Goal: Task Accomplishment & Management: Use online tool/utility

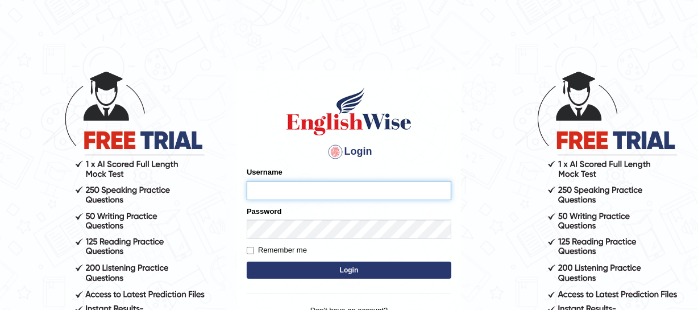
type input "jsantiago"
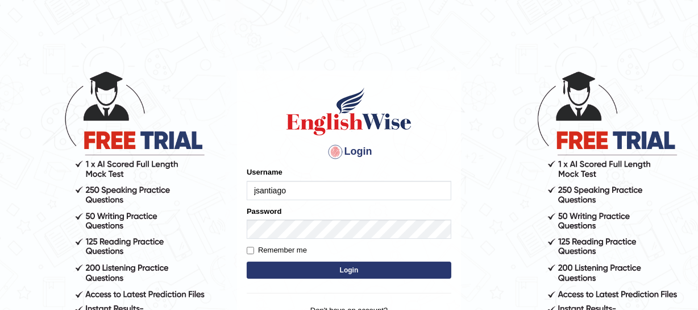
click at [322, 265] on button "Login" at bounding box center [349, 269] width 205 height 17
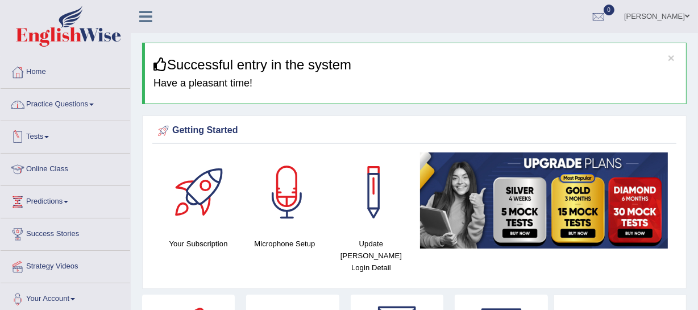
click at [55, 107] on link "Practice Questions" at bounding box center [66, 103] width 130 height 28
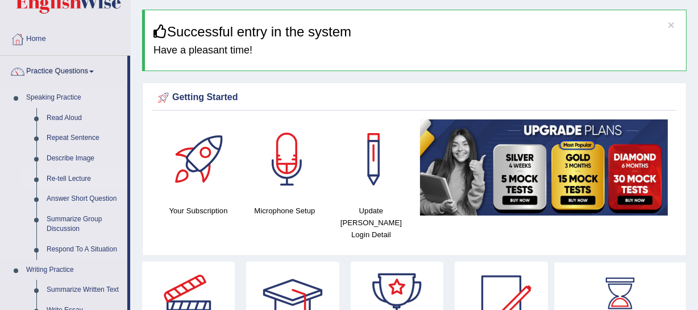
scroll to position [51, 0]
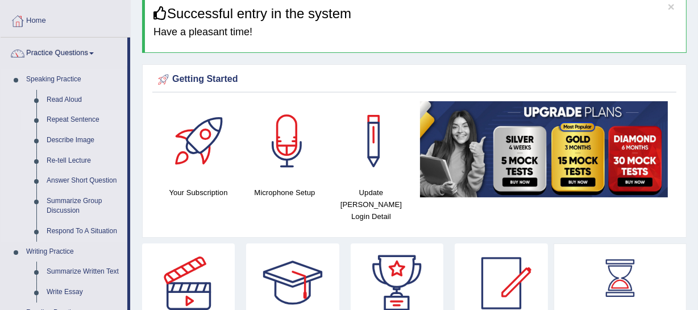
click at [88, 123] on link "Repeat Sentence" at bounding box center [84, 120] width 86 height 20
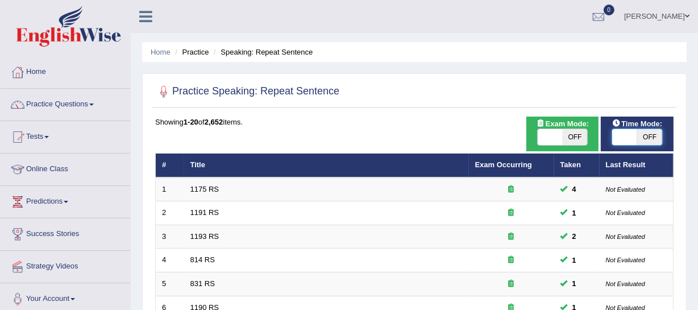
click at [626, 138] on span at bounding box center [624, 137] width 25 height 16
checkbox input "true"
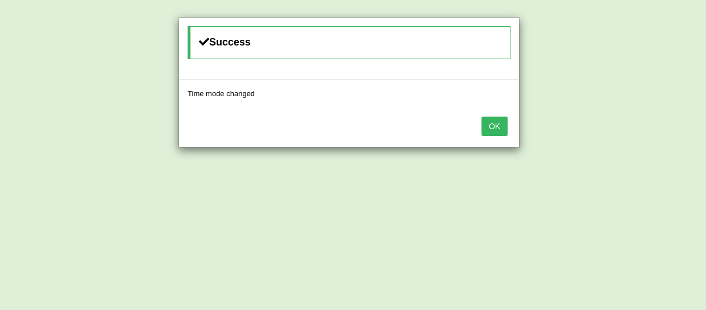
click at [488, 131] on button "OK" at bounding box center [494, 125] width 26 height 19
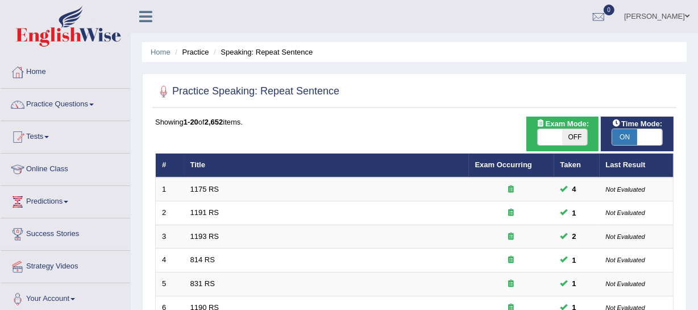
click at [545, 136] on span at bounding box center [550, 137] width 25 height 16
checkbox input "true"
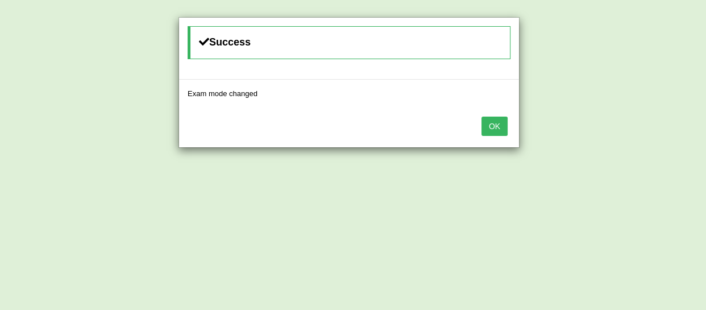
click at [495, 129] on button "OK" at bounding box center [494, 125] width 26 height 19
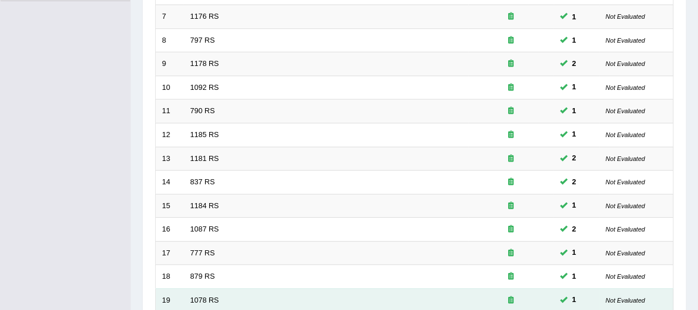
scroll to position [442, 0]
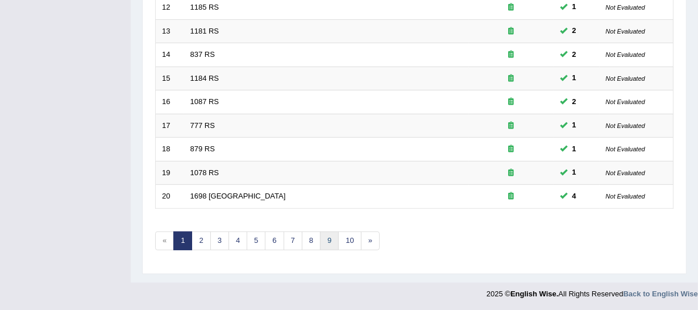
click at [335, 243] on link "9" at bounding box center [329, 240] width 19 height 19
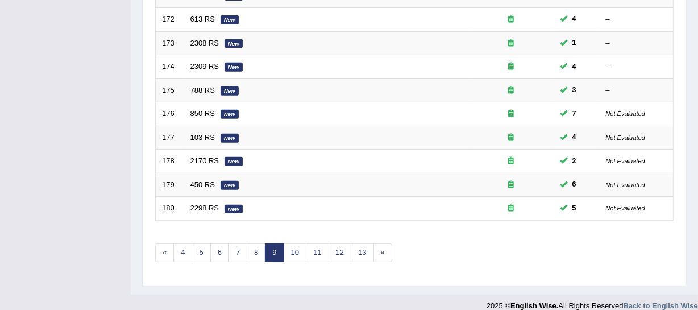
scroll to position [442, 0]
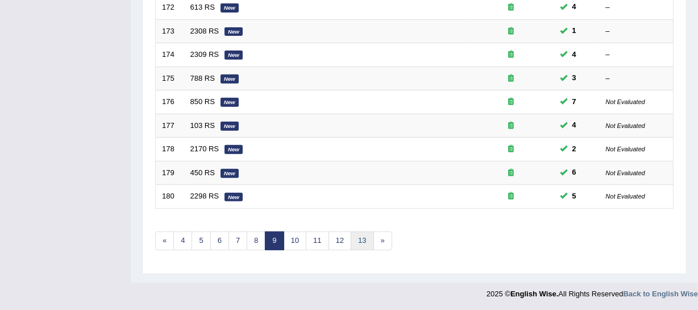
click at [368, 244] on link "13" at bounding box center [362, 240] width 23 height 19
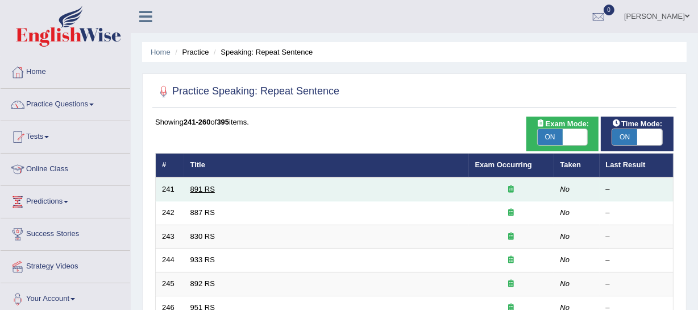
click at [201, 186] on link "891 RS" at bounding box center [202, 189] width 24 height 9
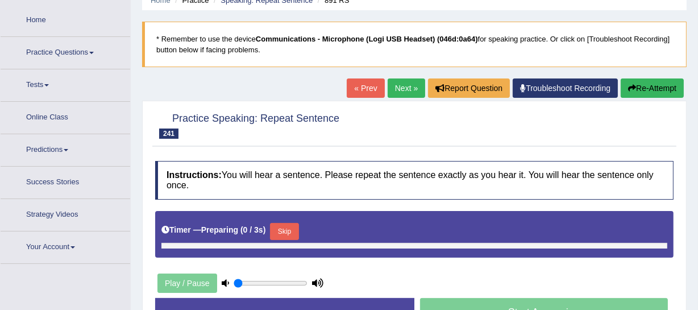
type input "0.55"
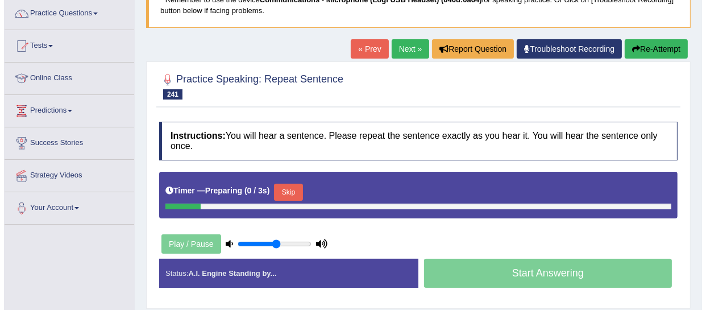
scroll to position [103, 0]
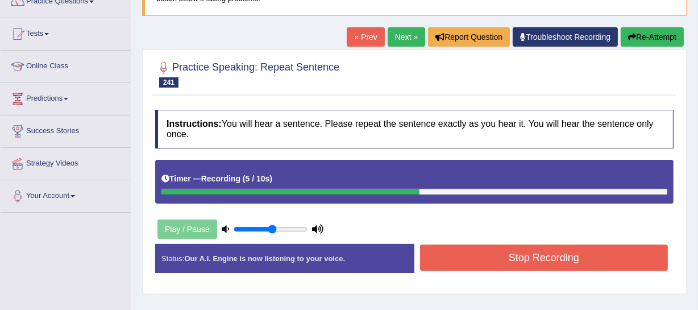
click at [590, 255] on button "Stop Recording" at bounding box center [544, 257] width 248 height 26
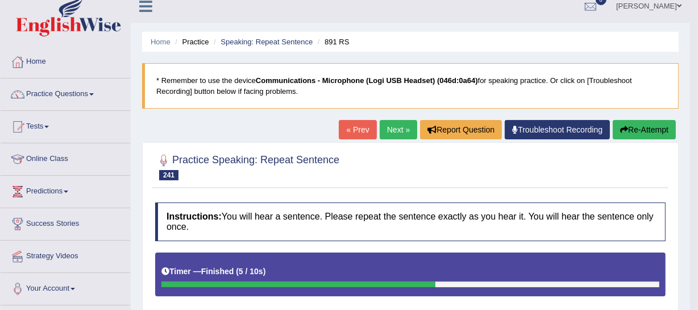
scroll to position [10, 0]
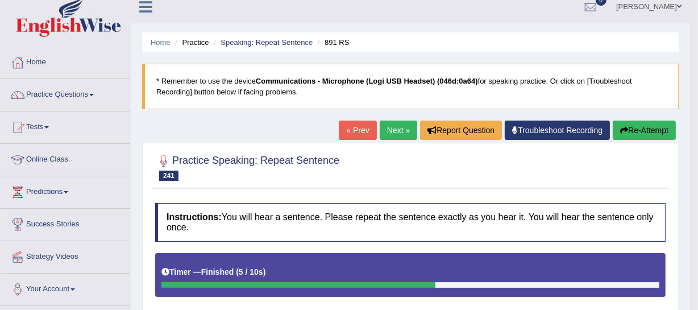
click at [398, 125] on link "Next »" at bounding box center [399, 129] width 38 height 19
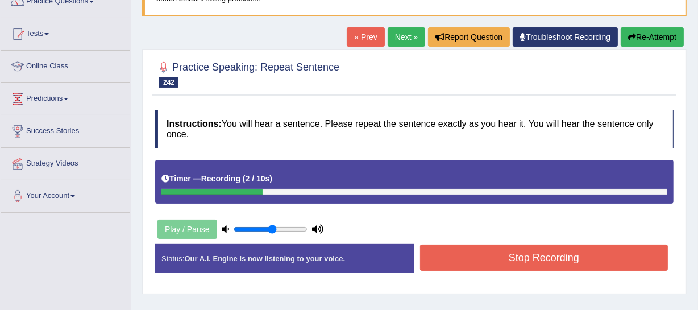
click at [486, 263] on button "Stop Recording" at bounding box center [544, 257] width 248 height 26
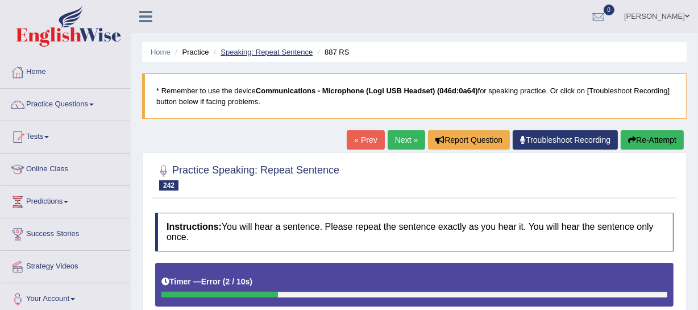
click at [245, 52] on link "Speaking: Repeat Sentence" at bounding box center [266, 52] width 92 height 9
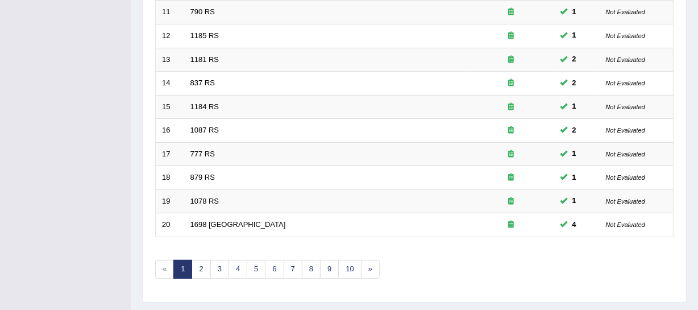
scroll to position [442, 0]
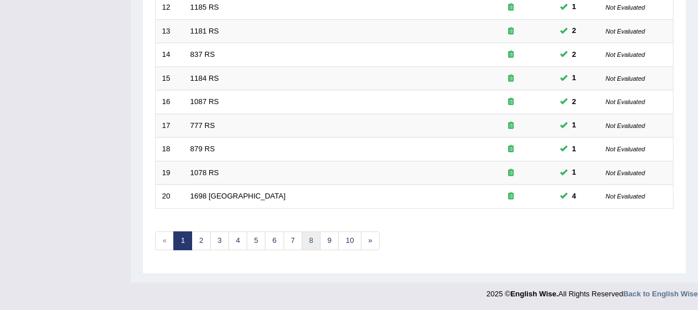
click at [310, 244] on link "8" at bounding box center [311, 240] width 19 height 19
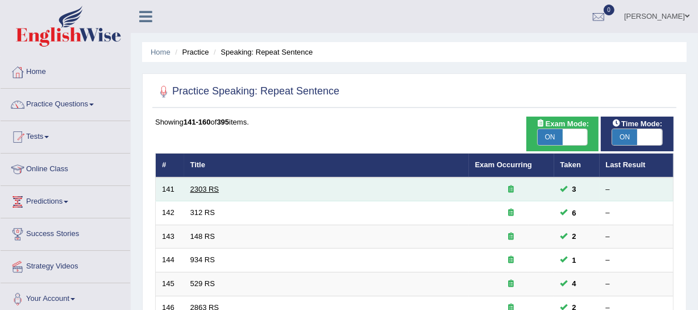
click at [214, 189] on link "2303 RS" at bounding box center [204, 189] width 29 height 9
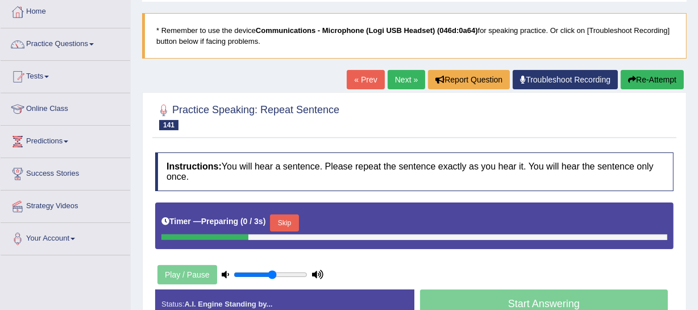
scroll to position [103, 0]
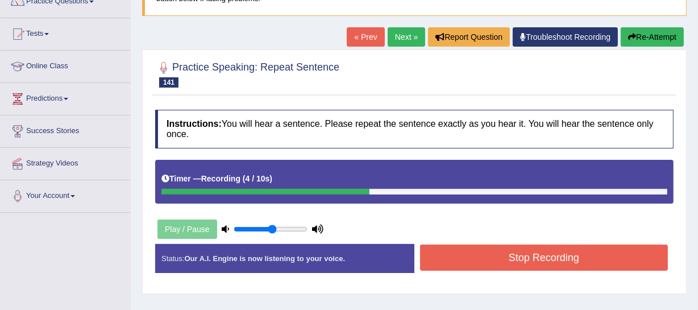
click at [494, 250] on button "Stop Recording" at bounding box center [544, 257] width 248 height 26
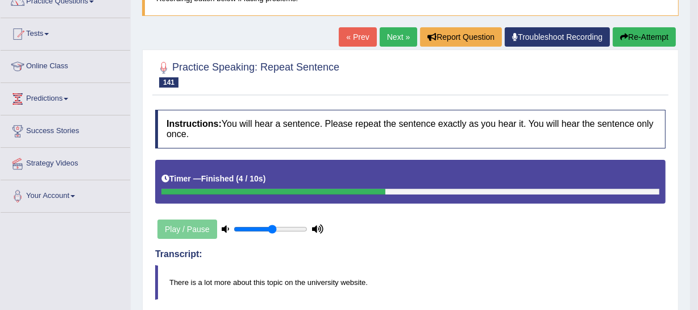
click at [395, 36] on link "Next »" at bounding box center [399, 36] width 38 height 19
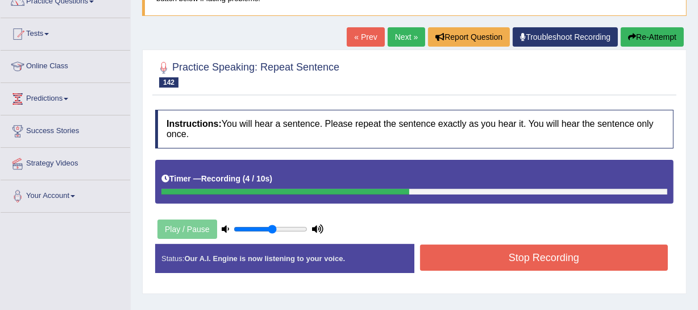
click at [566, 255] on button "Stop Recording" at bounding box center [544, 257] width 248 height 26
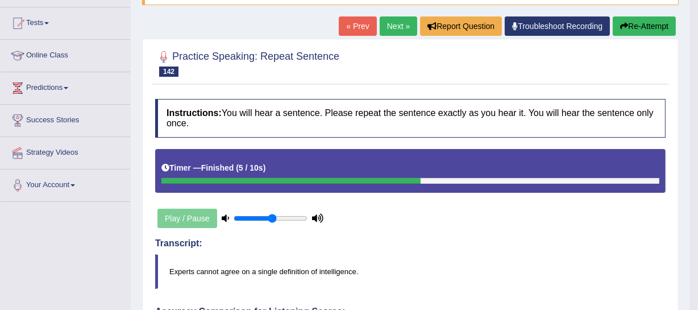
scroll to position [113, 0]
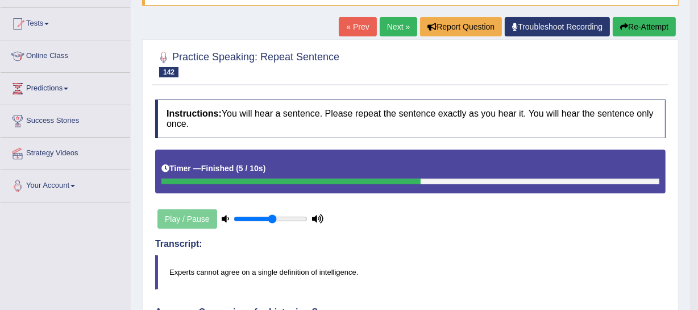
click at [620, 26] on icon "button" at bounding box center [624, 27] width 8 height 8
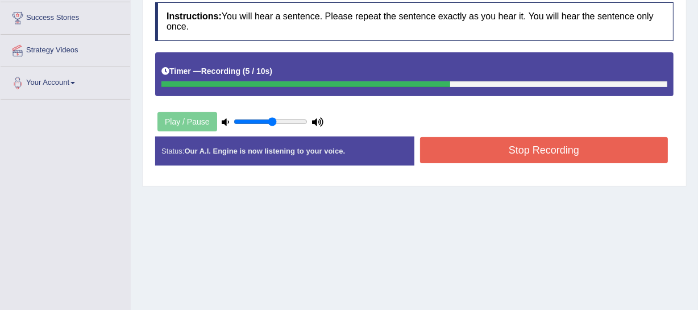
click at [577, 153] on button "Stop Recording" at bounding box center [544, 150] width 248 height 26
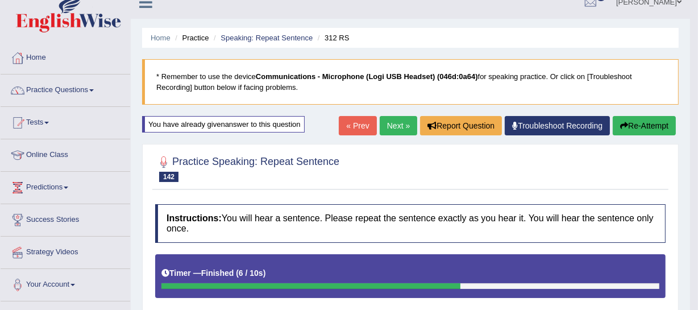
scroll to position [13, 0]
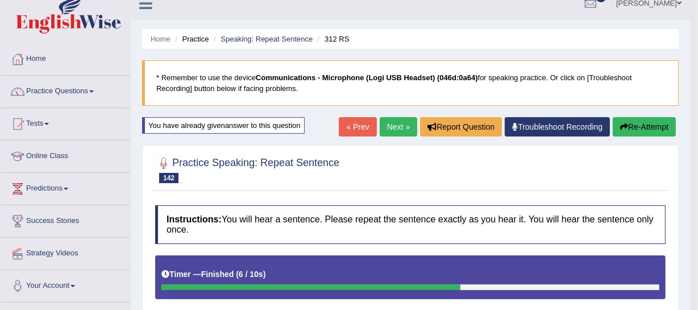
click at [653, 120] on button "Re-Attempt" at bounding box center [644, 126] width 63 height 19
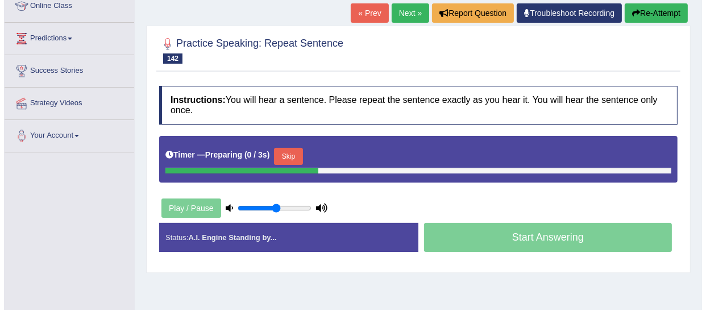
scroll to position [168, 0]
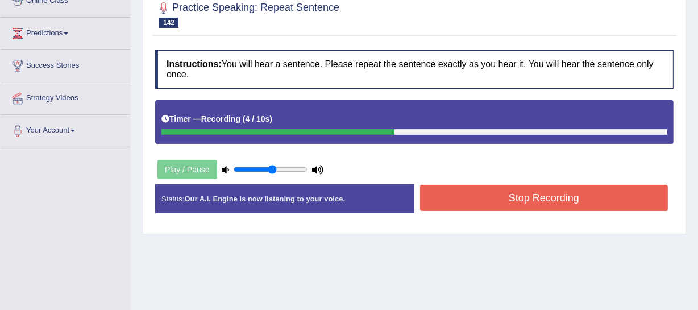
click at [517, 193] on button "Stop Recording" at bounding box center [544, 198] width 248 height 26
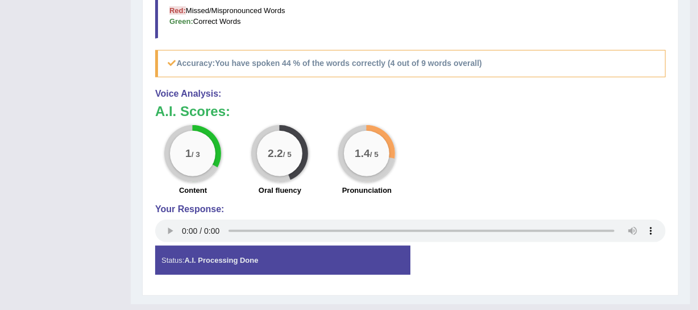
scroll to position [119, 0]
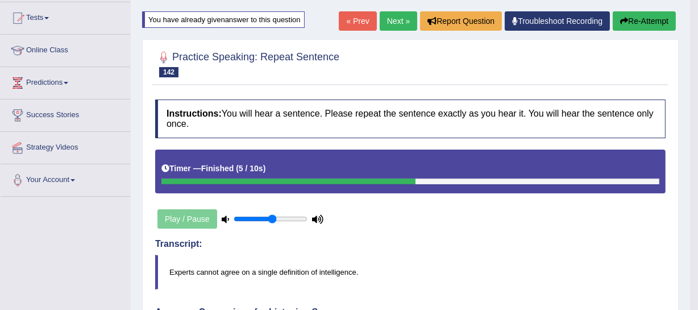
click at [386, 16] on link "Next »" at bounding box center [399, 20] width 38 height 19
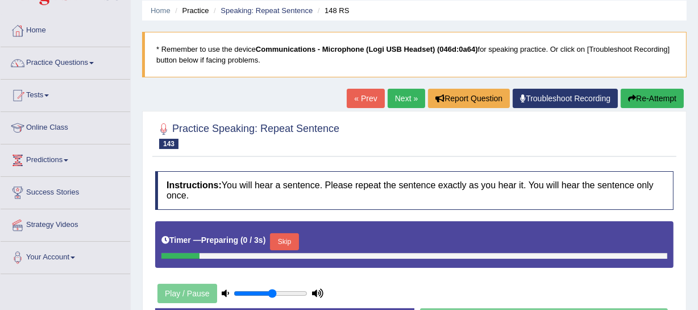
scroll to position [103, 0]
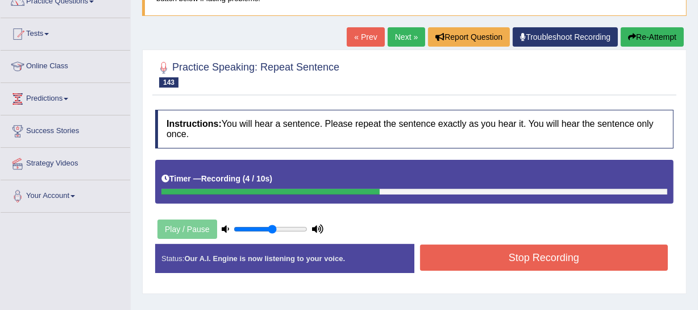
click at [557, 265] on button "Stop Recording" at bounding box center [544, 257] width 248 height 26
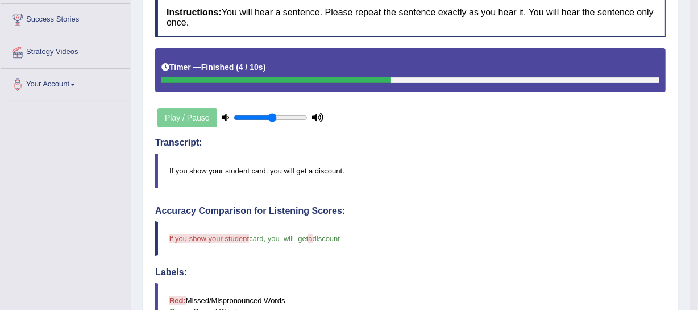
scroll to position [59, 0]
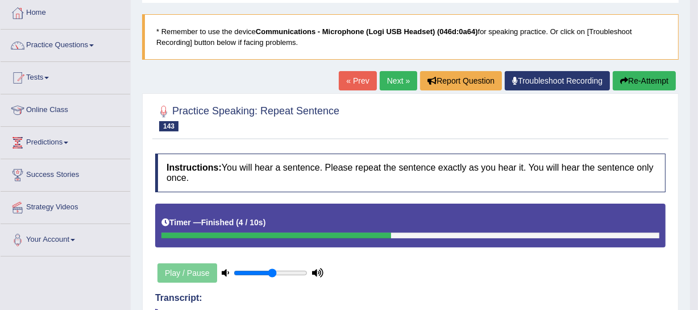
click at [616, 81] on button "Re-Attempt" at bounding box center [644, 80] width 63 height 19
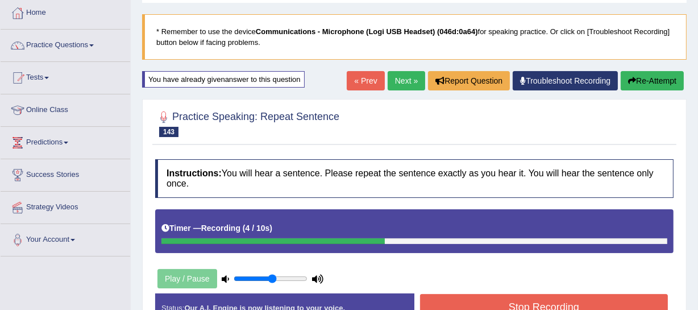
click at [556, 306] on button "Stop Recording" at bounding box center [544, 307] width 248 height 26
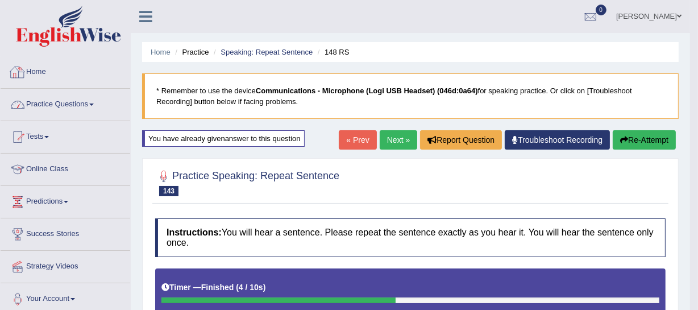
click at [89, 103] on link "Practice Questions" at bounding box center [66, 103] width 130 height 28
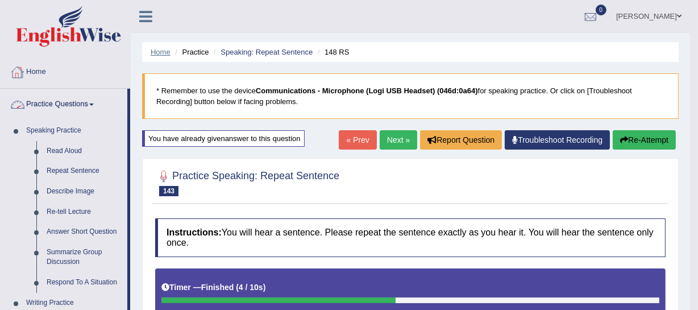
click at [163, 51] on link "Home" at bounding box center [161, 52] width 20 height 9
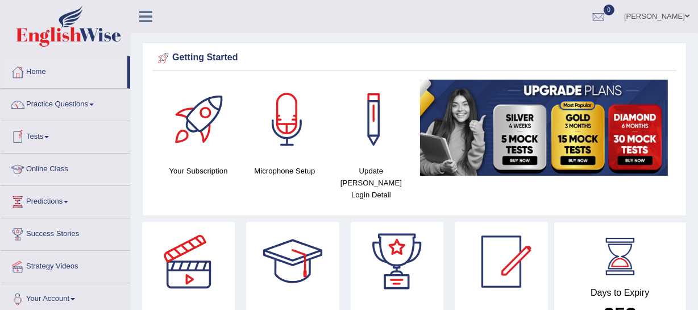
click at [41, 136] on link "Tests" at bounding box center [66, 135] width 130 height 28
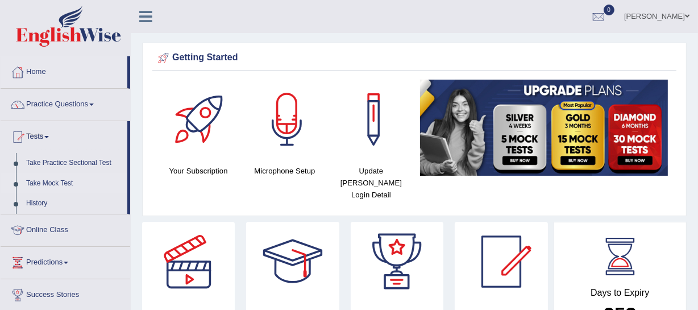
click at [48, 182] on link "Take Mock Test" at bounding box center [74, 183] width 106 height 20
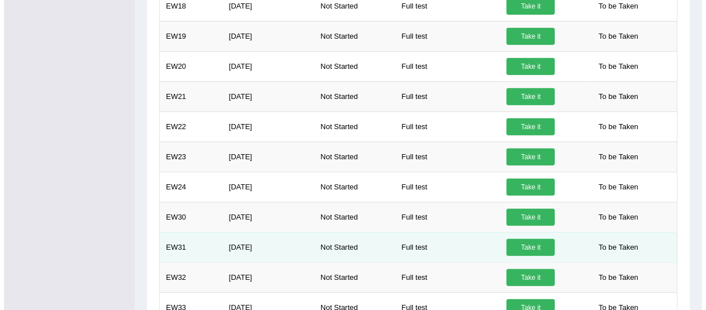
scroll to position [619, 0]
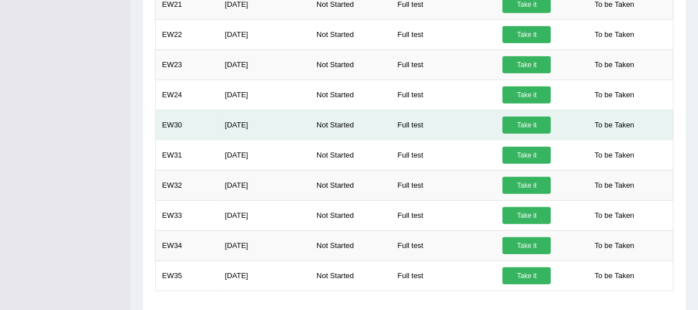
click at [522, 122] on link "Take it" at bounding box center [526, 124] width 48 height 17
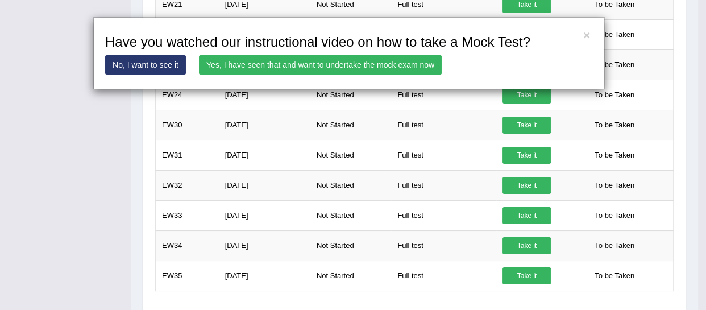
click at [410, 67] on link "Yes, I have seen that and want to undertake the mock exam now" at bounding box center [320, 64] width 243 height 19
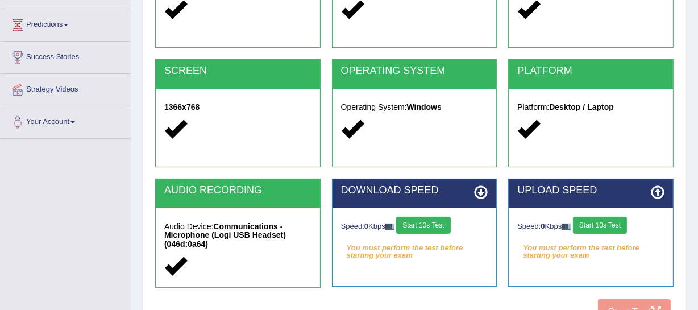
scroll to position [258, 0]
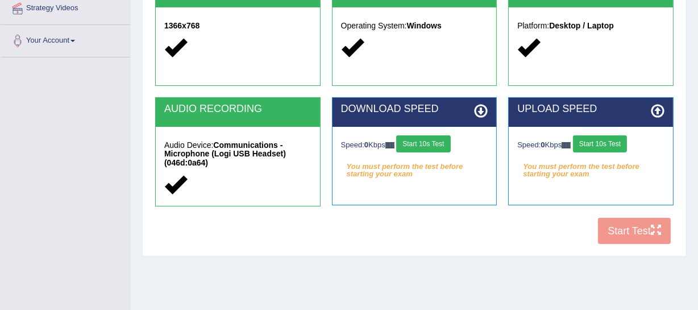
click at [442, 138] on button "Start 10s Test" at bounding box center [423, 143] width 54 height 17
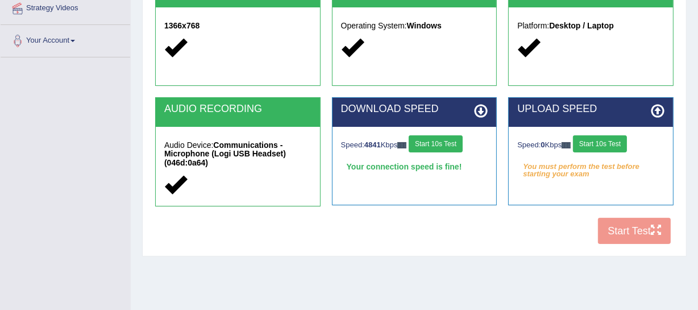
click at [619, 141] on button "Start 10s Test" at bounding box center [600, 143] width 54 height 17
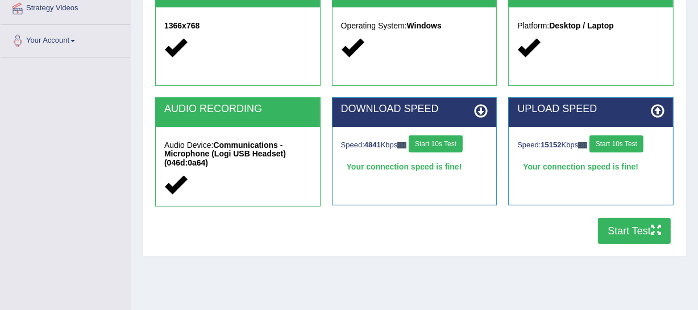
click at [616, 231] on button "Start Test" at bounding box center [634, 231] width 73 height 26
click at [630, 227] on button "Start Test" at bounding box center [634, 231] width 73 height 26
click at [622, 230] on button "Start Test" at bounding box center [634, 231] width 73 height 26
click at [627, 227] on button "Start Test" at bounding box center [634, 231] width 73 height 26
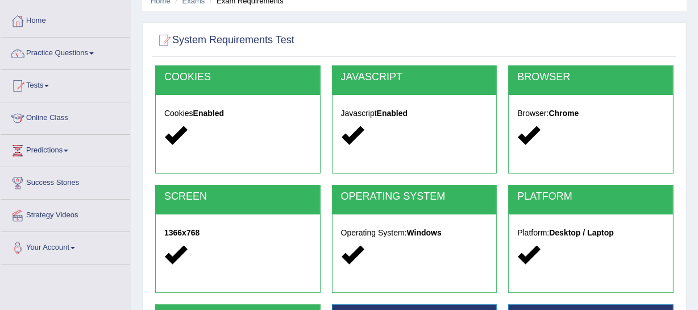
scroll to position [0, 0]
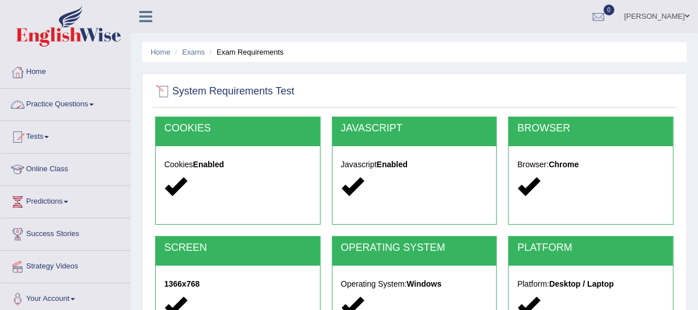
click at [78, 101] on link "Practice Questions" at bounding box center [66, 103] width 130 height 28
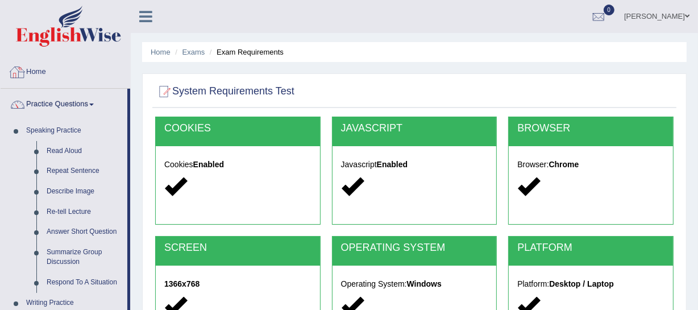
click at [80, 96] on link "Practice Questions" at bounding box center [64, 103] width 127 height 28
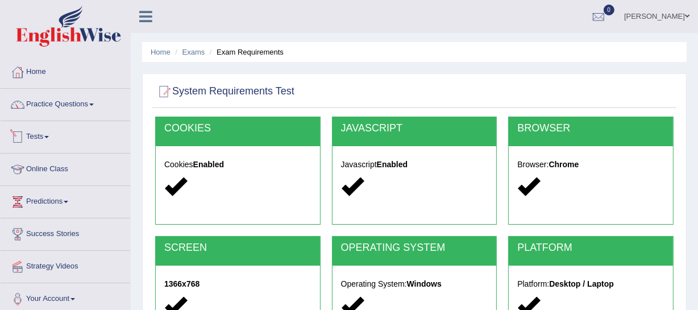
click at [40, 140] on link "Tests" at bounding box center [66, 135] width 130 height 28
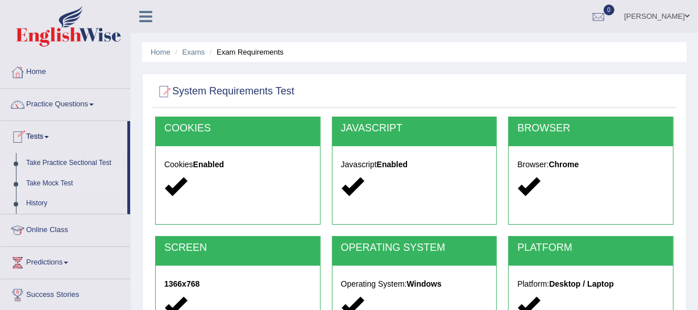
click at [51, 183] on link "Take Mock Test" at bounding box center [74, 183] width 106 height 20
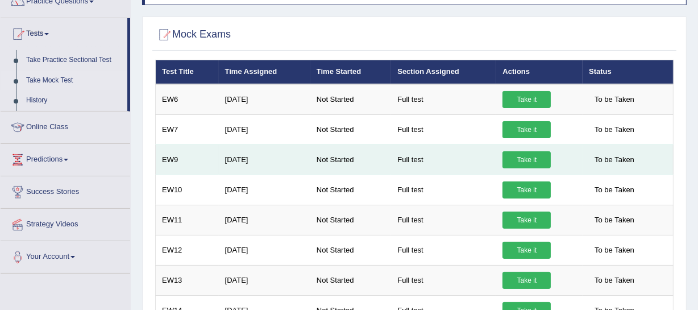
click at [523, 155] on link "Take it" at bounding box center [526, 159] width 48 height 17
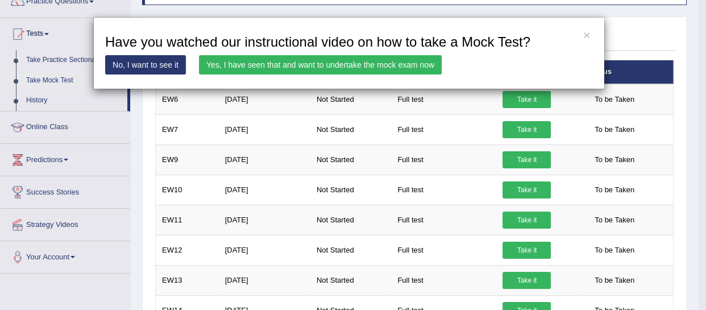
click at [371, 67] on link "Yes, I have seen that and want to undertake the mock exam now" at bounding box center [320, 64] width 243 height 19
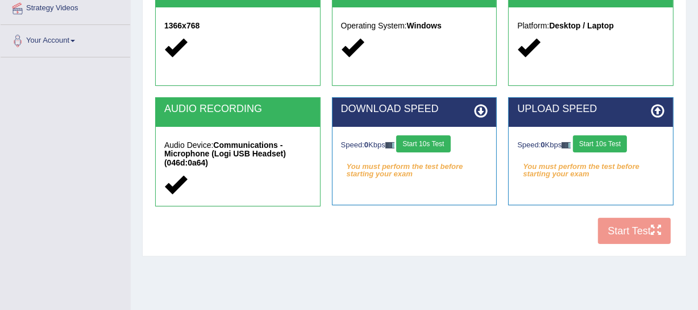
click at [443, 148] on button "Start 10s Test" at bounding box center [423, 143] width 54 height 17
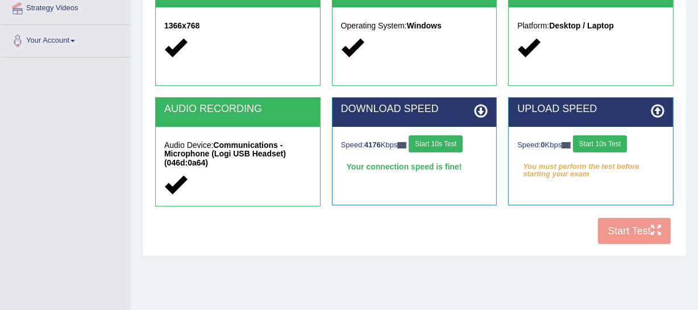
click at [602, 143] on button "Start 10s Test" at bounding box center [600, 143] width 54 height 17
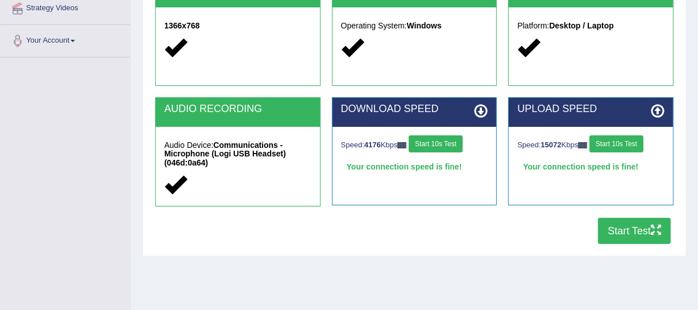
click at [638, 227] on button "Start Test" at bounding box center [634, 231] width 73 height 26
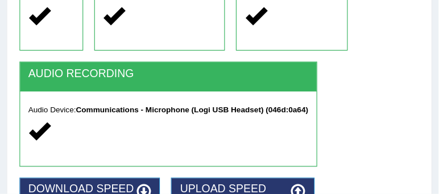
scroll to position [259, 0]
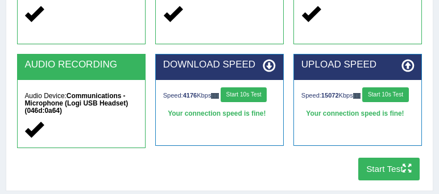
click at [372, 169] on button "Start Test" at bounding box center [389, 169] width 62 height 22
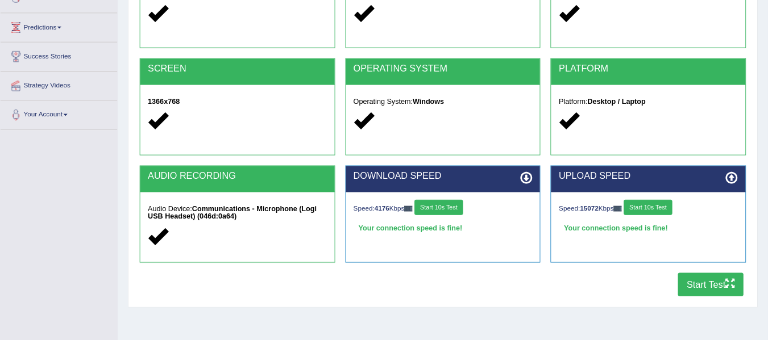
scroll to position [171, 0]
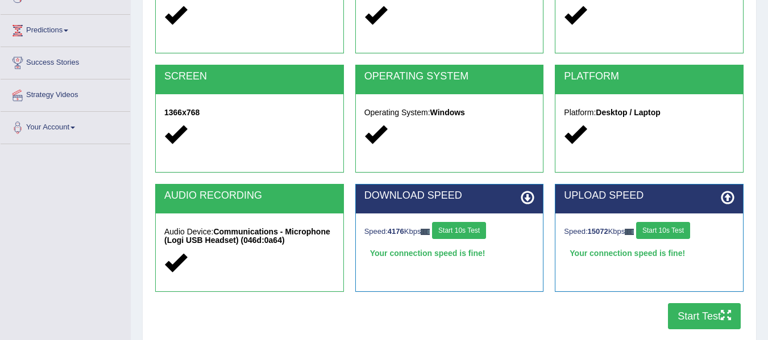
click at [682, 309] on button "Start Test" at bounding box center [704, 316] width 73 height 26
